Goal: Find specific page/section: Find specific page/section

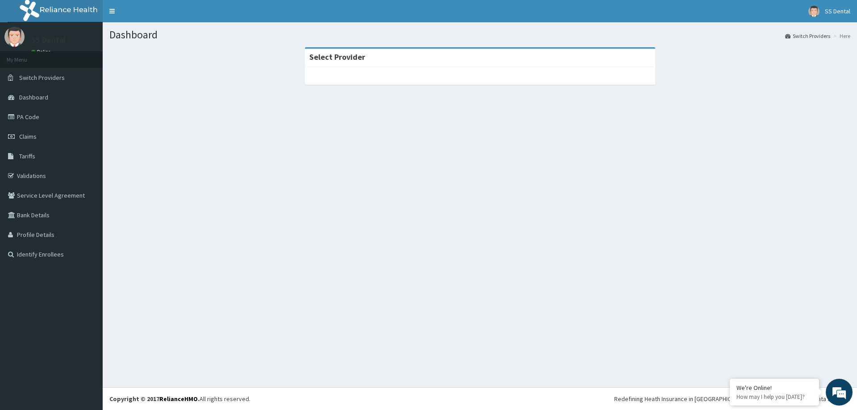
click at [508, 77] on div at bounding box center [480, 76] width 350 height 18
click at [28, 116] on link "PA Code" at bounding box center [51, 117] width 103 height 20
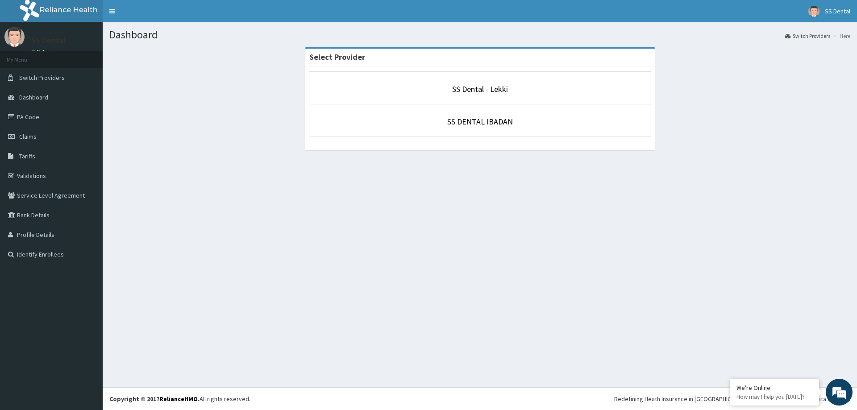
click at [456, 96] on li "SS Dental - Lekki" at bounding box center [479, 87] width 341 height 33
click at [487, 89] on link "SS Dental - Lekki" at bounding box center [480, 89] width 56 height 10
